Goal: Information Seeking & Learning: Find specific fact

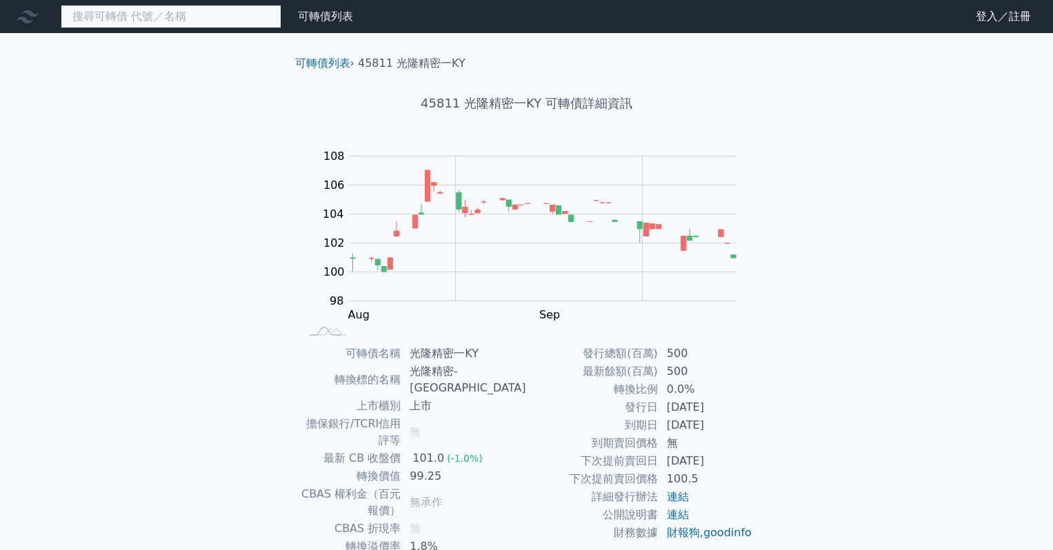
click at [182, 19] on input at bounding box center [171, 16] width 221 height 23
paste input "6670"
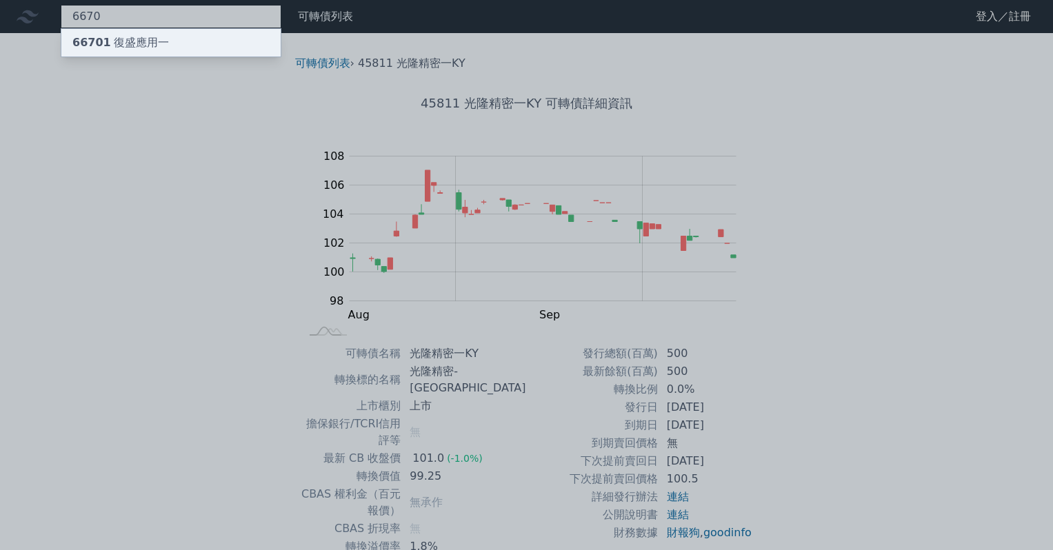
type input "6670"
drag, startPoint x: 136, startPoint y: 40, endPoint x: 188, endPoint y: 241, distance: 207.2
click at [135, 40] on div "66701 復盛應用一" at bounding box center [120, 42] width 97 height 17
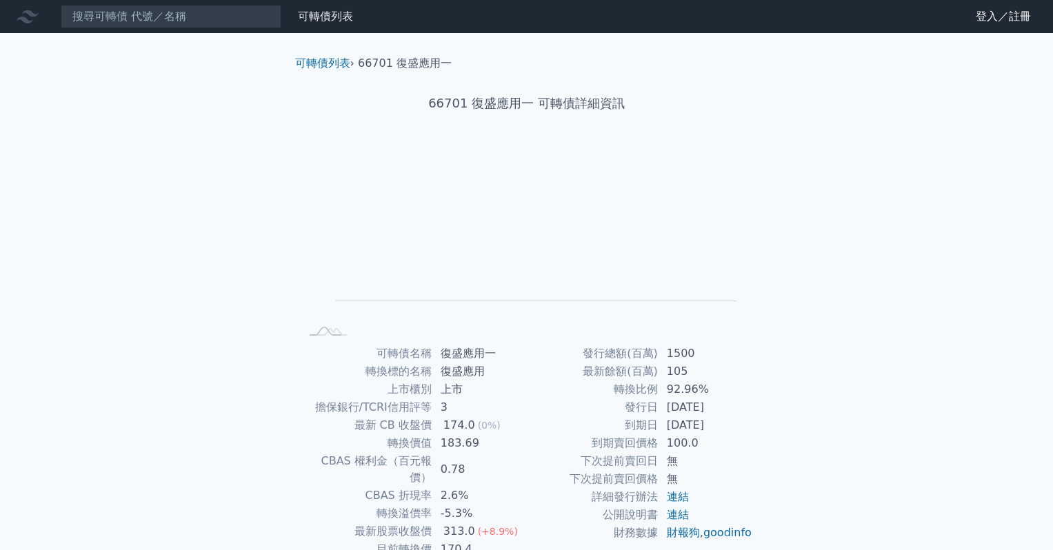
drag, startPoint x: 1024, startPoint y: 383, endPoint x: 872, endPoint y: 374, distance: 152.0
click at [1024, 383] on div "可轉債列表 財務數據 可轉債列表 財務數據 登入／註冊 登入／註冊 可轉債列表 › 66701 復盛應用一 66701 復盛應用一 可轉債詳細資訊 Zoom …" at bounding box center [526, 327] width 1053 height 655
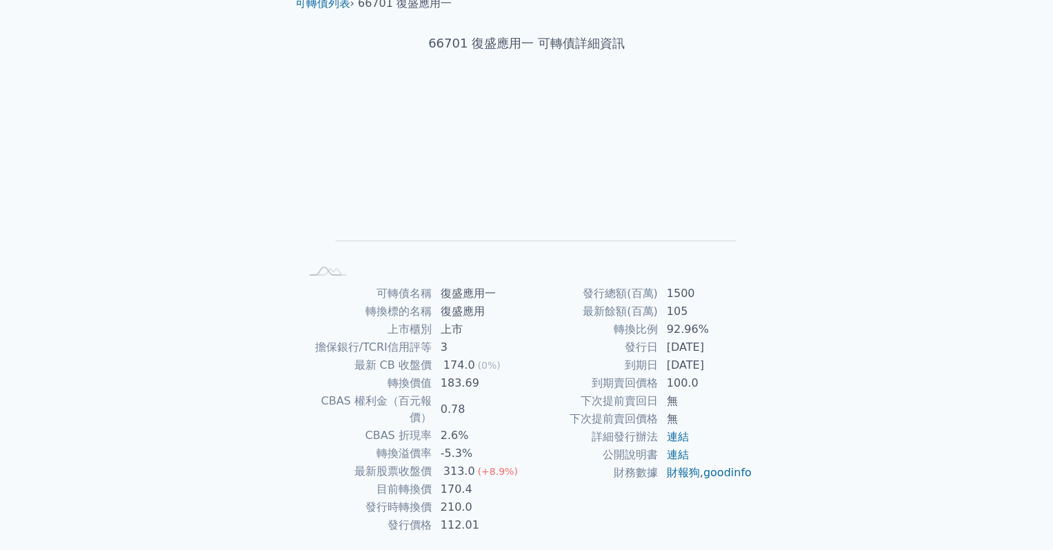
scroll to position [88, 0]
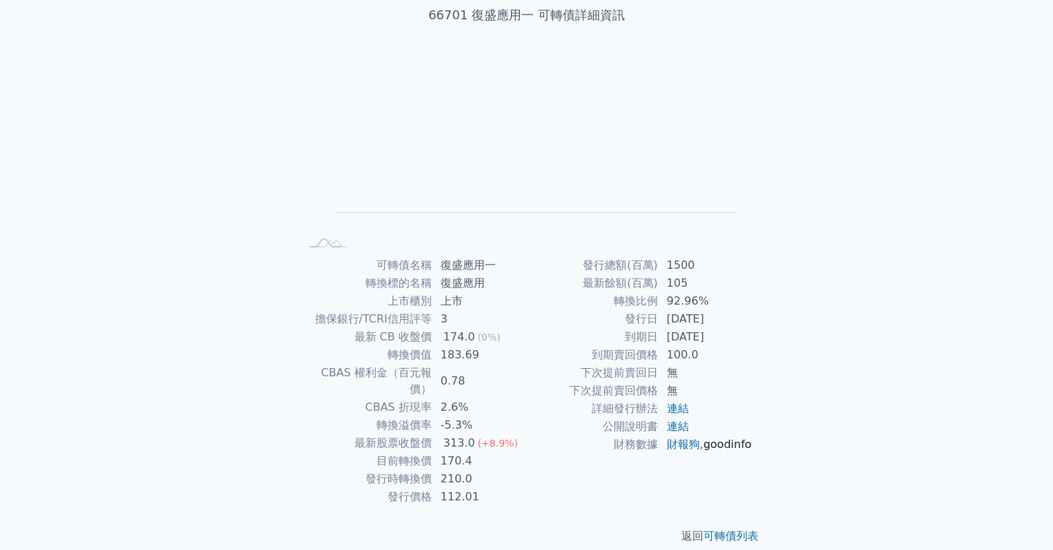
click at [703, 451] on link "goodinfo" at bounding box center [727, 444] width 48 height 13
drag, startPoint x: 443, startPoint y: 479, endPoint x: 472, endPoint y: 481, distance: 29.0
click at [472, 488] on td "112.01" at bounding box center [479, 497] width 94 height 18
